Goal: Transaction & Acquisition: Purchase product/service

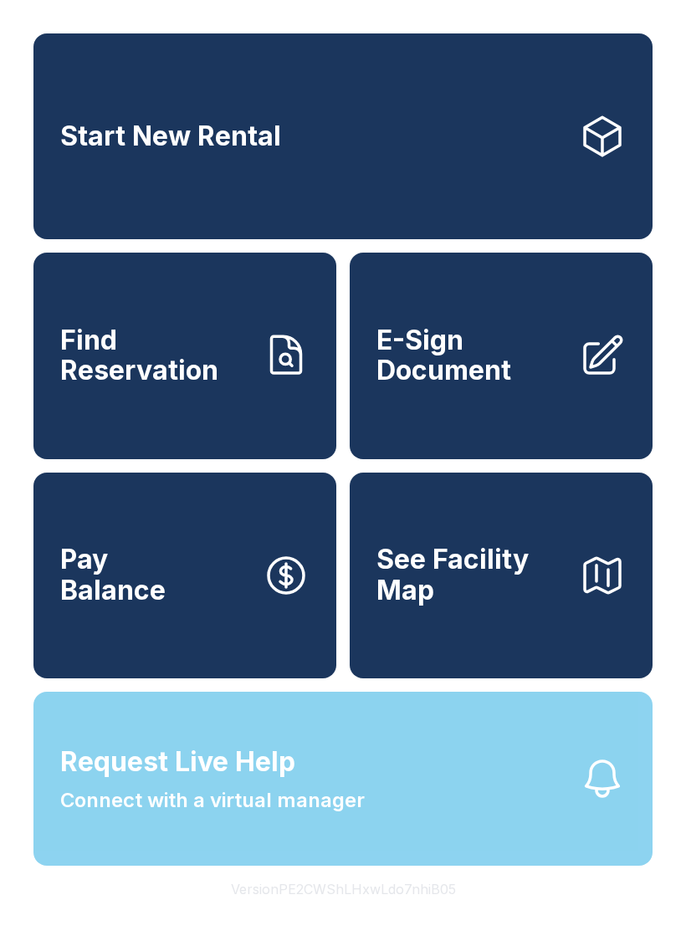
click at [604, 794] on div "Request Live Help A Virtual Manager has been alerted and will be with you short…" at bounding box center [343, 473] width 686 height 946
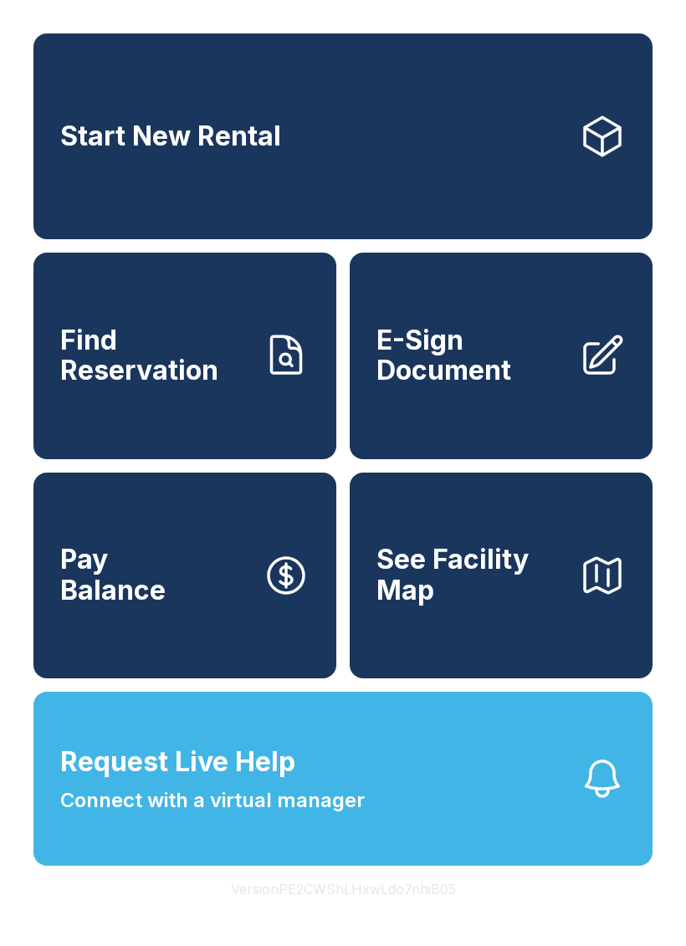
click at [585, 802] on icon "button" at bounding box center [602, 778] width 47 height 47
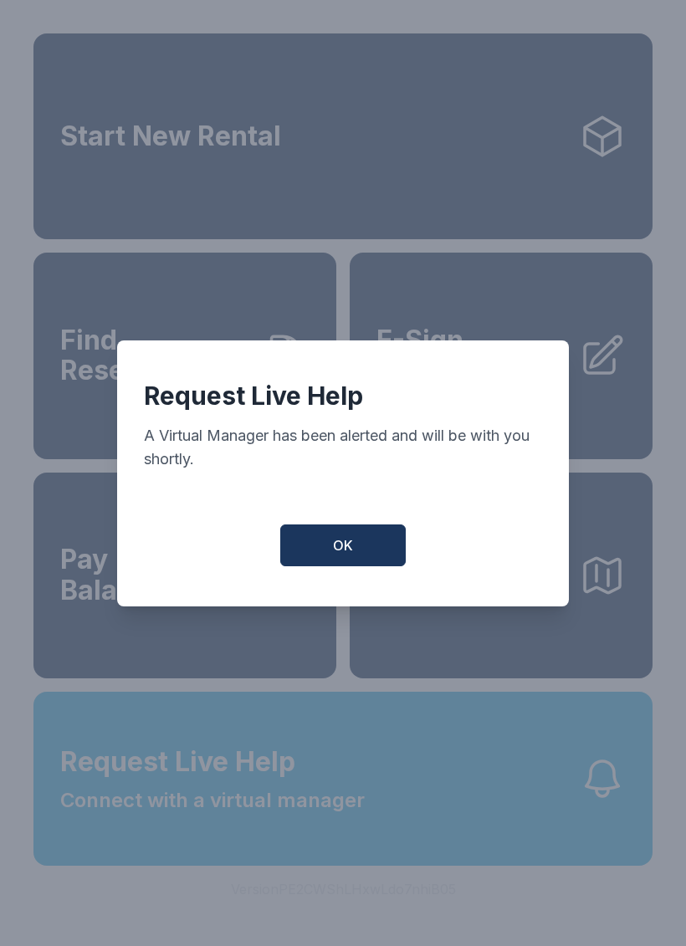
click at [347, 555] on span "OK" at bounding box center [343, 545] width 20 height 20
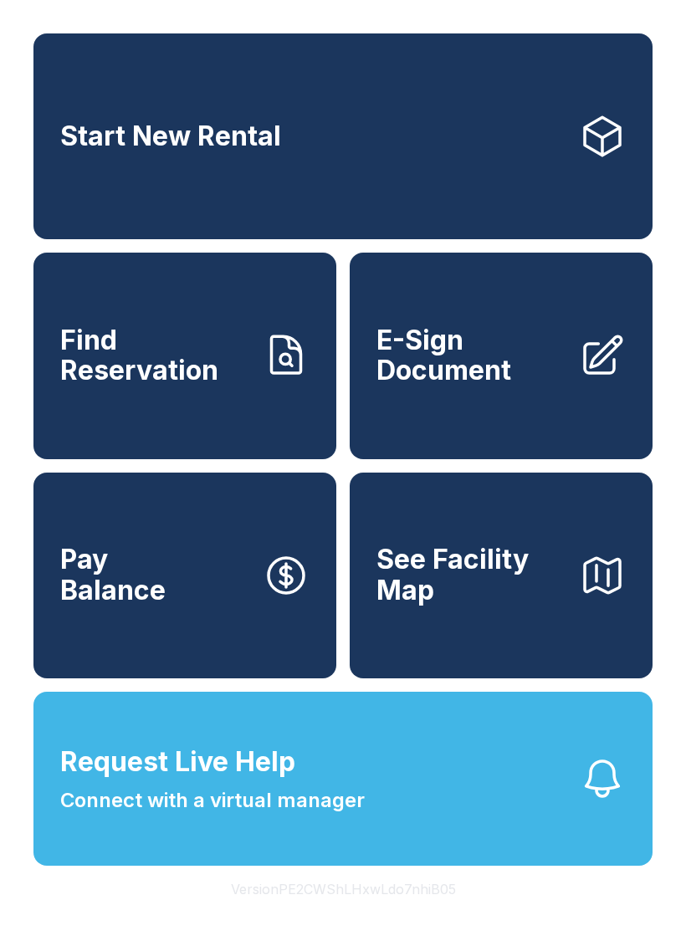
click at [545, 845] on button "Request Live Help Connect with a virtual manager" at bounding box center [342, 779] width 619 height 174
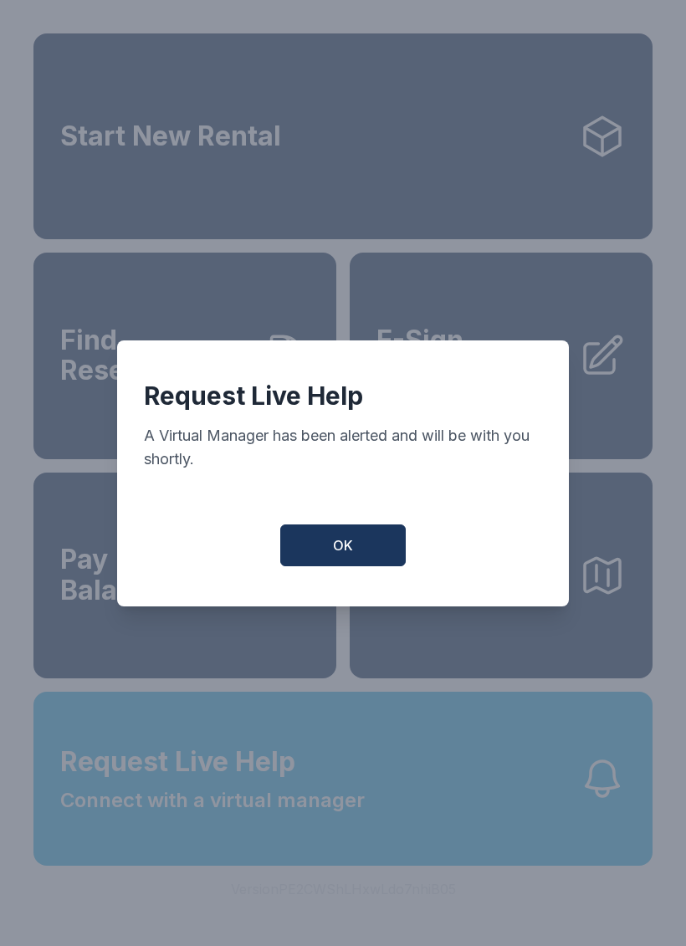
click at [328, 566] on button "OK" at bounding box center [342, 545] width 125 height 42
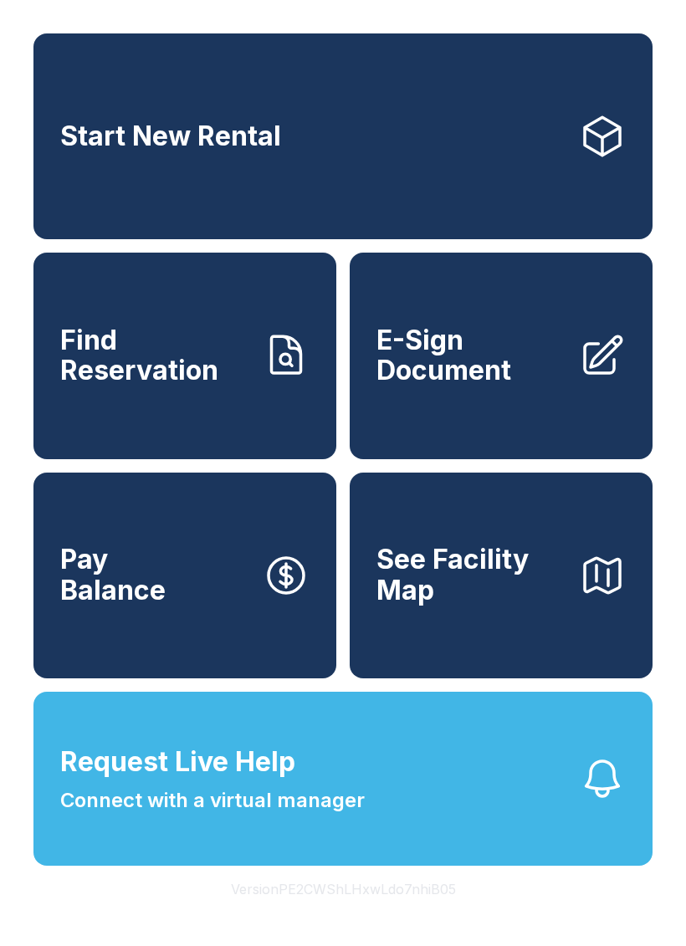
click at [328, 567] on link "Pay Balance" at bounding box center [184, 575] width 303 height 206
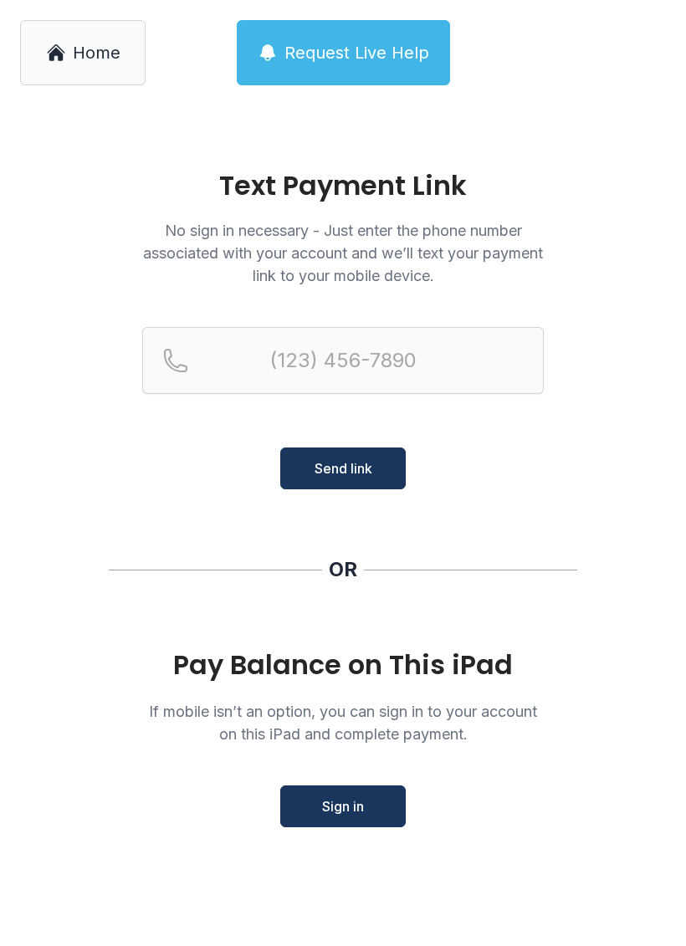
click at [49, 53] on icon at bounding box center [56, 53] width 20 height 20
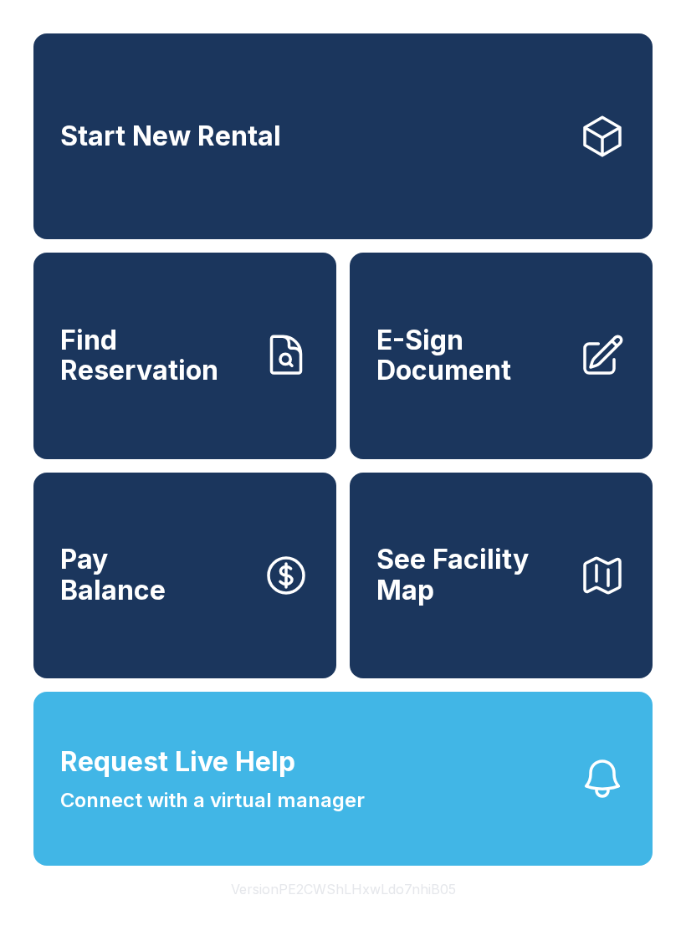
click at [194, 866] on button "Request Live Help Connect with a virtual manager" at bounding box center [342, 779] width 619 height 174
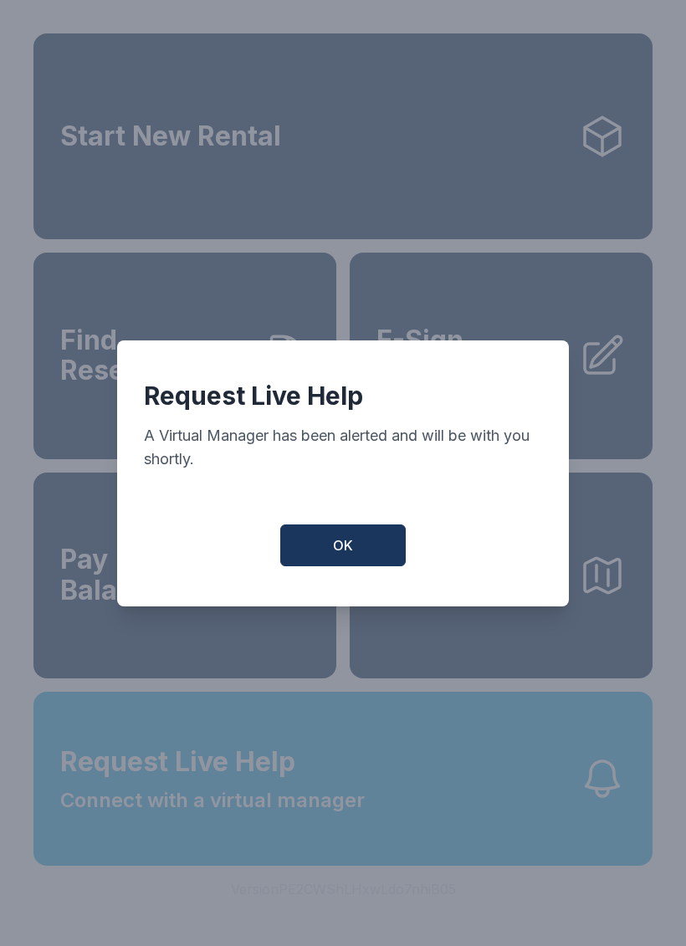
click at [192, 863] on div "Request Live Help A Virtual Manager has been alerted and will be with you short…" at bounding box center [343, 473] width 686 height 946
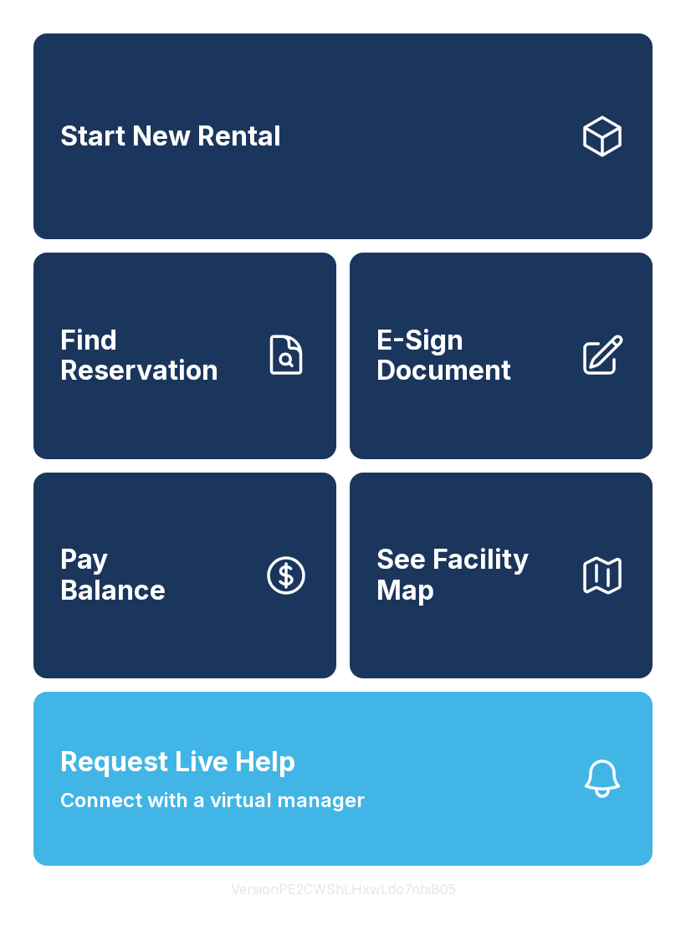
click at [207, 858] on button "Request Live Help Connect with a virtual manager" at bounding box center [342, 779] width 619 height 174
click at [188, 871] on div "Request Live Help A Virtual Manager has been alerted and will be with you short…" at bounding box center [343, 473] width 686 height 946
click at [168, 861] on button "Request Live Help Connect with a virtual manager" at bounding box center [342, 779] width 619 height 174
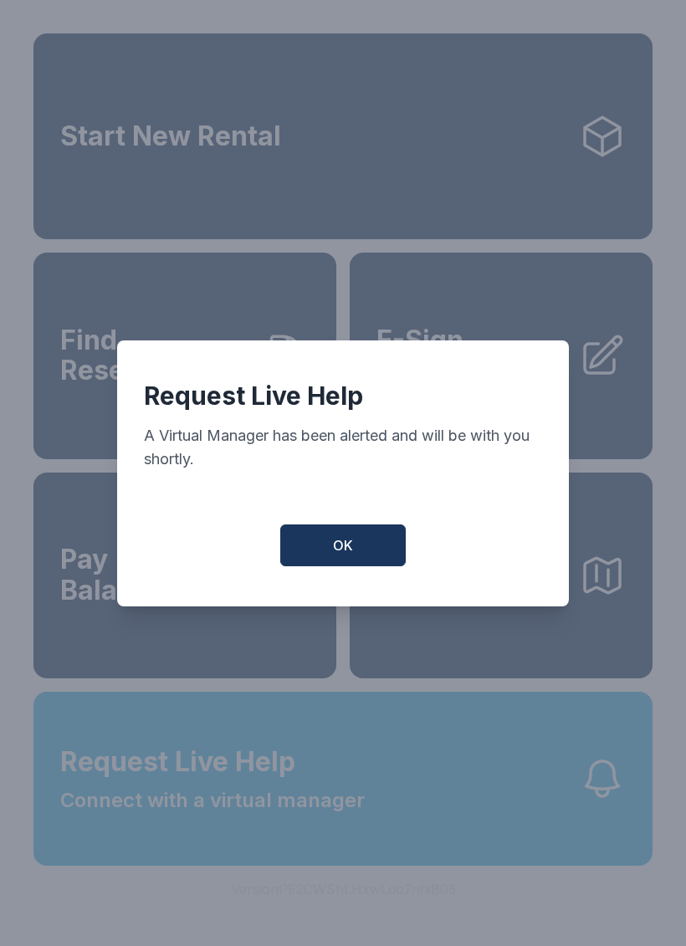
click at [190, 855] on div "Request Live Help A Virtual Manager has been alerted and will be with you short…" at bounding box center [343, 473] width 686 height 946
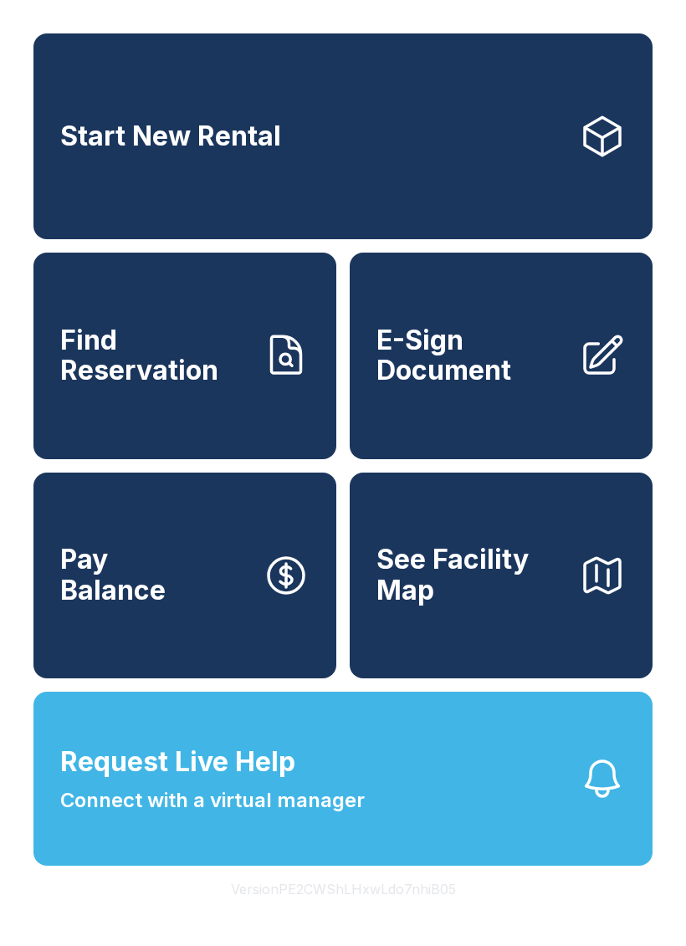
click at [189, 815] on span "Connect with a virtual manager" at bounding box center [212, 800] width 304 height 30
